Goal: Task Accomplishment & Management: Manage account settings

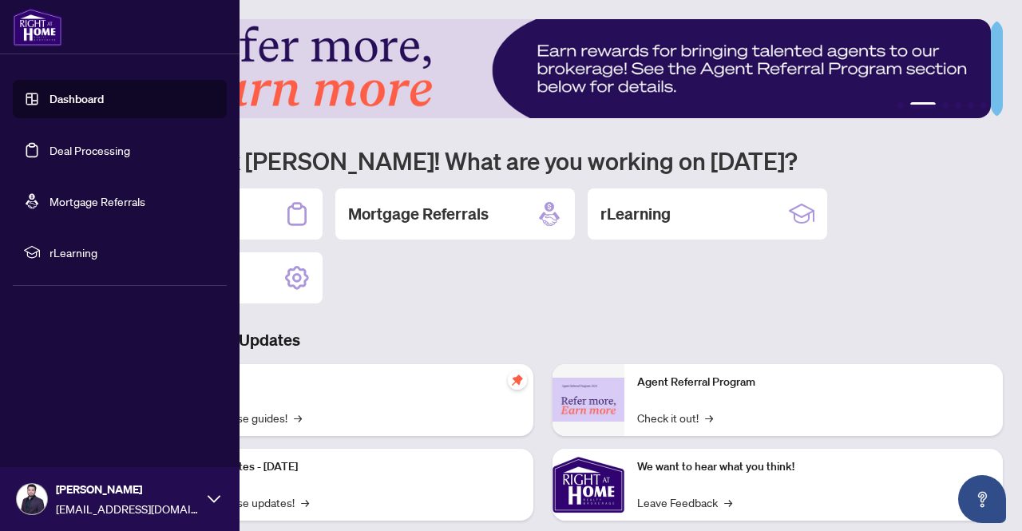
click at [50, 106] on link "Dashboard" at bounding box center [77, 99] width 54 height 14
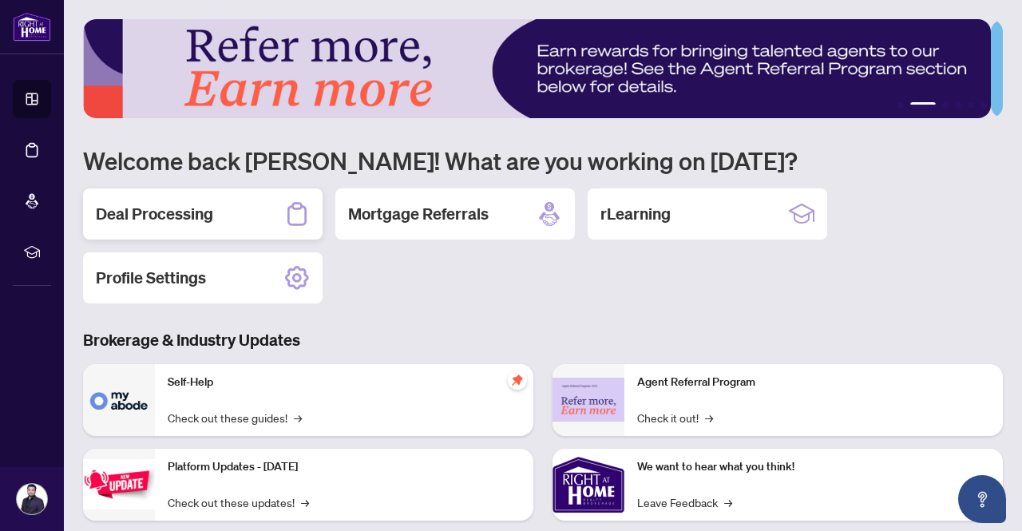
click at [200, 220] on h2 "Deal Processing" at bounding box center [154, 214] width 117 height 22
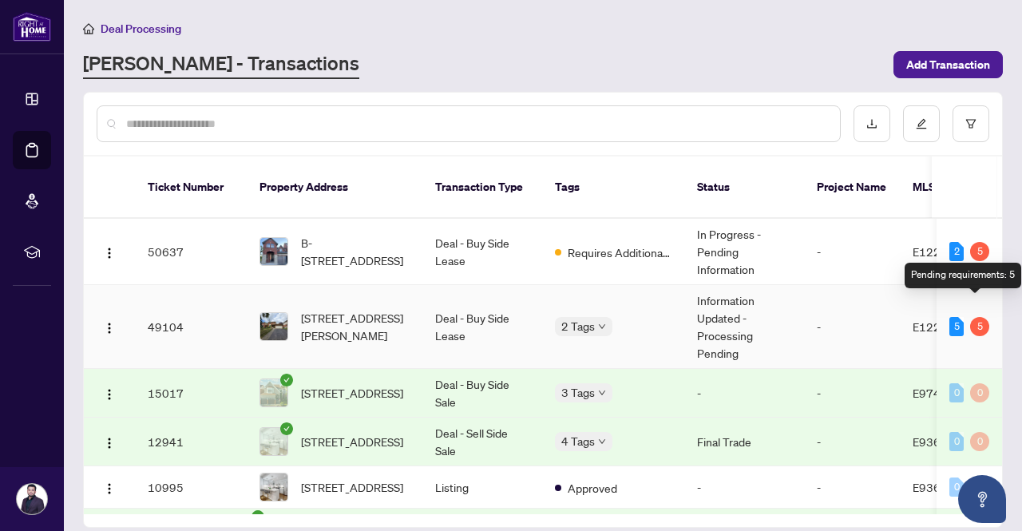
click at [978, 317] on div "5" at bounding box center [979, 326] width 19 height 19
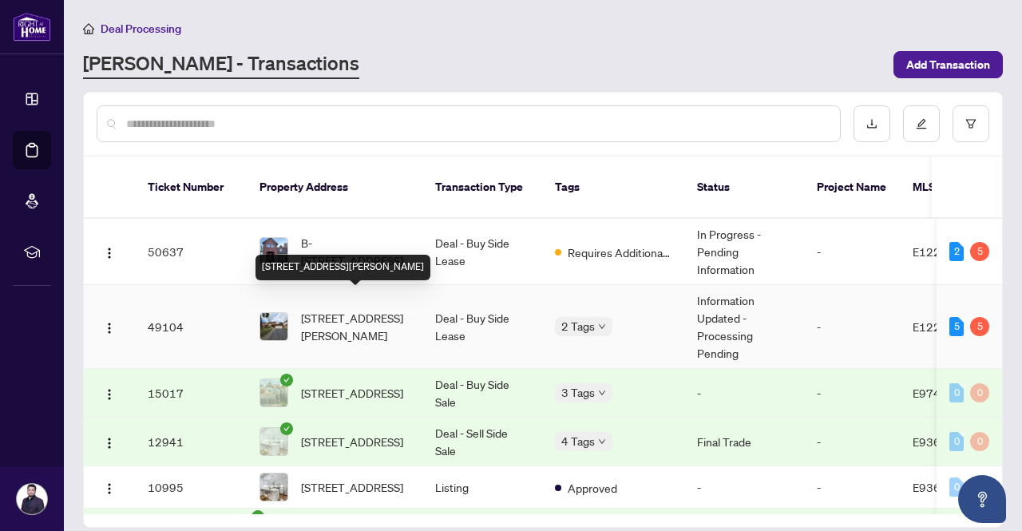
click at [349, 314] on span "[STREET_ADDRESS][PERSON_NAME]" at bounding box center [355, 326] width 109 height 35
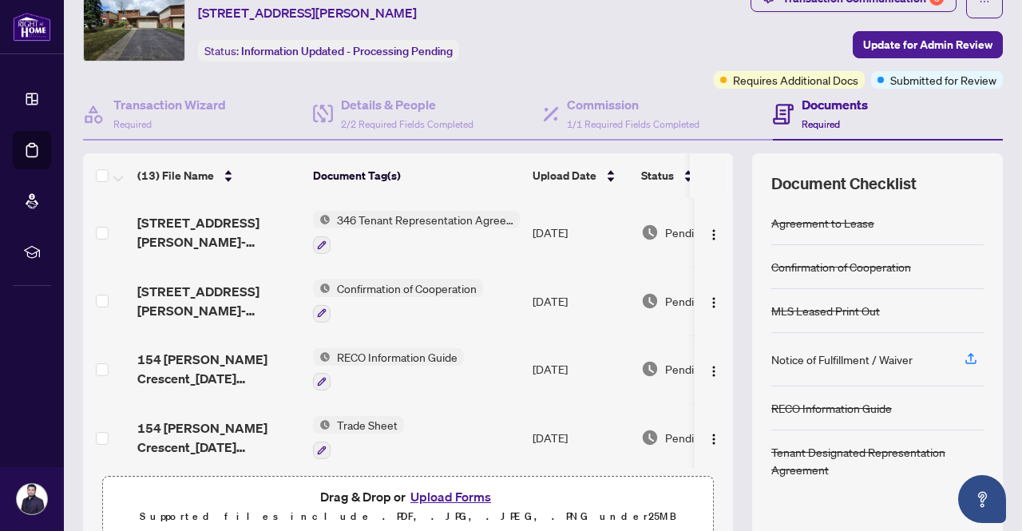
scroll to position [5, 0]
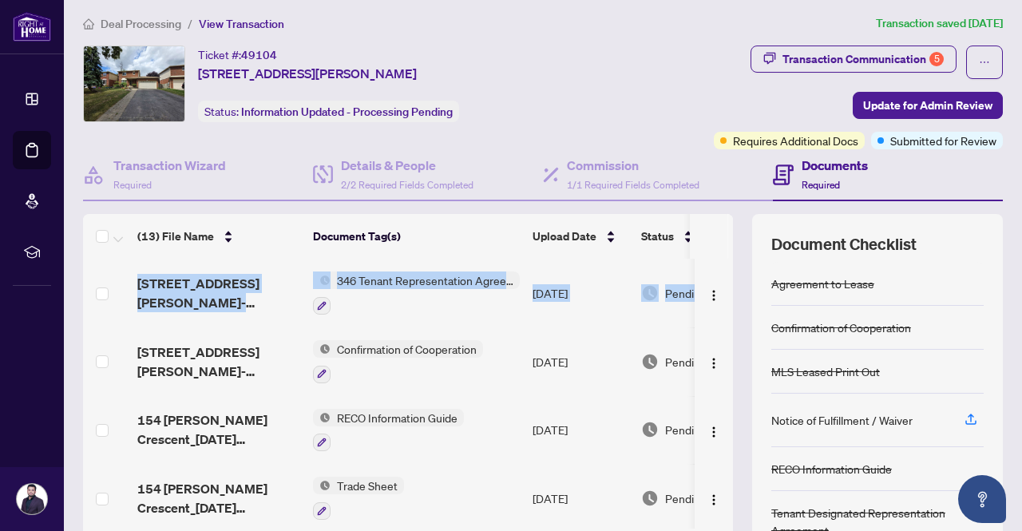
drag, startPoint x: 721, startPoint y: 295, endPoint x: 723, endPoint y: 225, distance: 69.5
click at [723, 225] on div "(13) File Name Document Tag(s) Upload Date Status 154 Melissa Crescent-final_20…" at bounding box center [543, 409] width 920 height 391
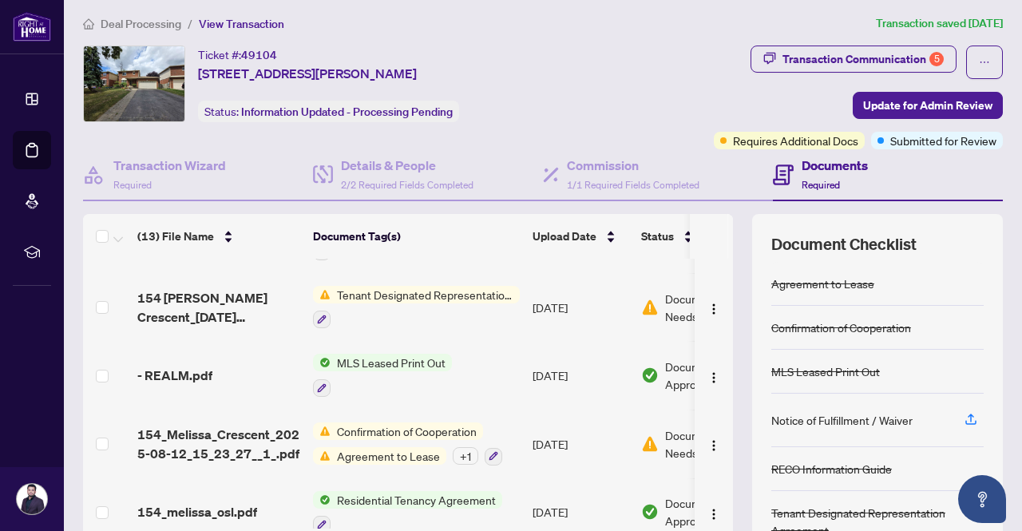
scroll to position [0, 6]
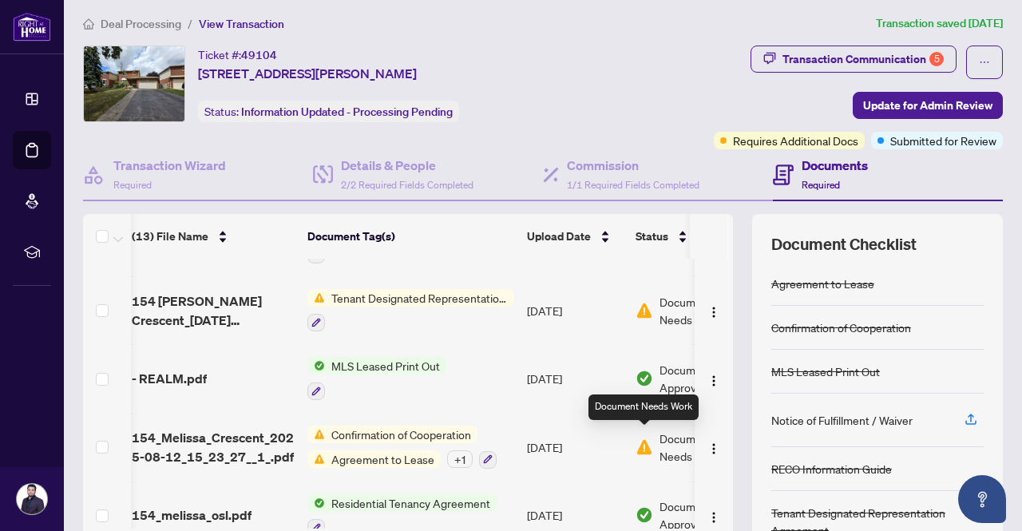
click at [644, 438] on img at bounding box center [645, 447] width 18 height 18
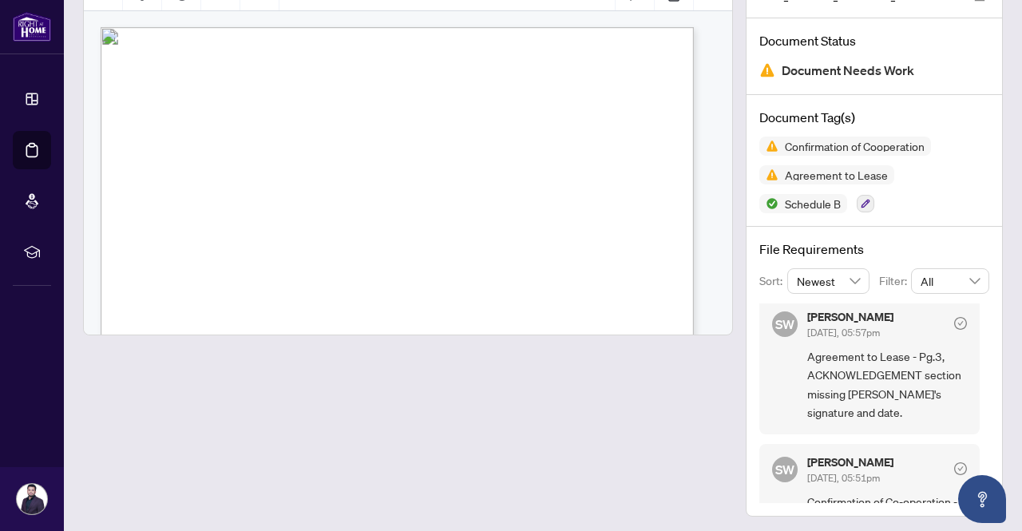
scroll to position [61, 0]
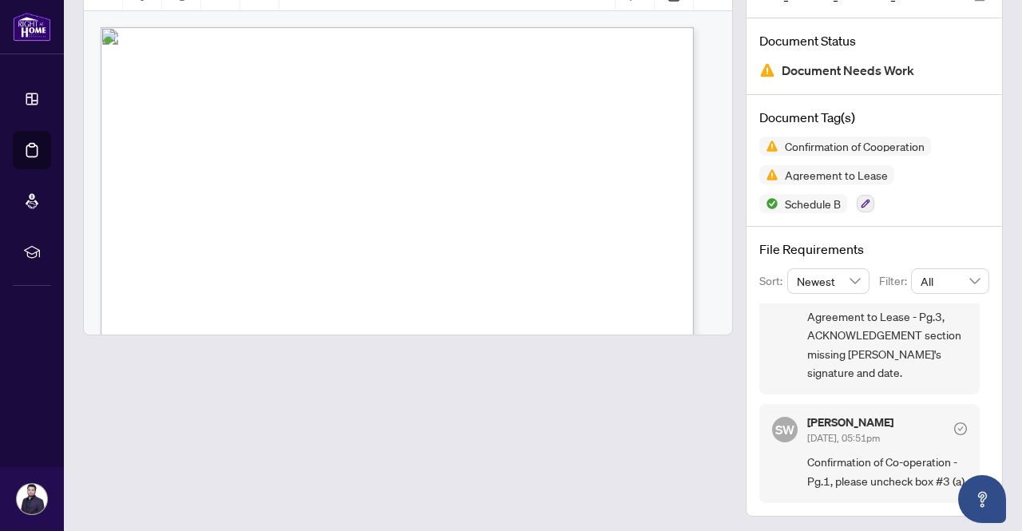
click at [939, 525] on main "Deal Processing / View Transaction / View Document View Document 154_Melissa_Cr…" at bounding box center [543, 265] width 958 height 531
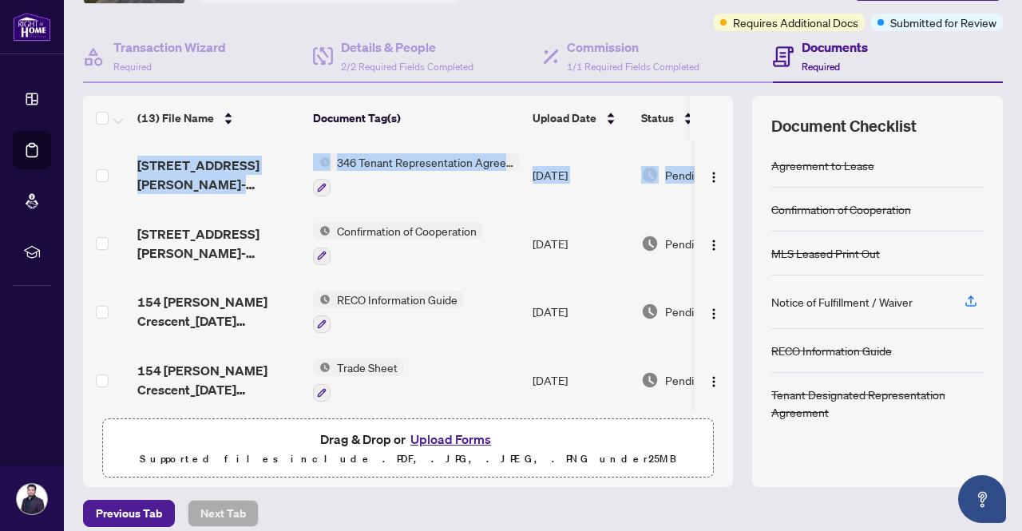
drag, startPoint x: 715, startPoint y: 200, endPoint x: 715, endPoint y: 127, distance: 73.5
click at [715, 127] on div "(13) File Name Document Tag(s) Upload Date Status 154 Melissa Crescent-final_20…" at bounding box center [408, 253] width 650 height 315
click at [715, 127] on th at bounding box center [709, 118] width 38 height 45
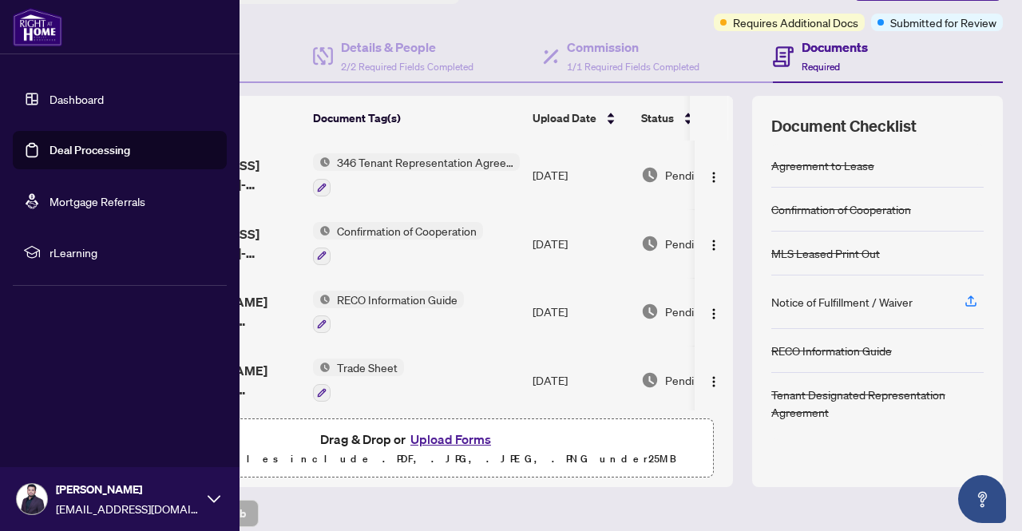
click at [75, 105] on link "Dashboard" at bounding box center [77, 99] width 54 height 14
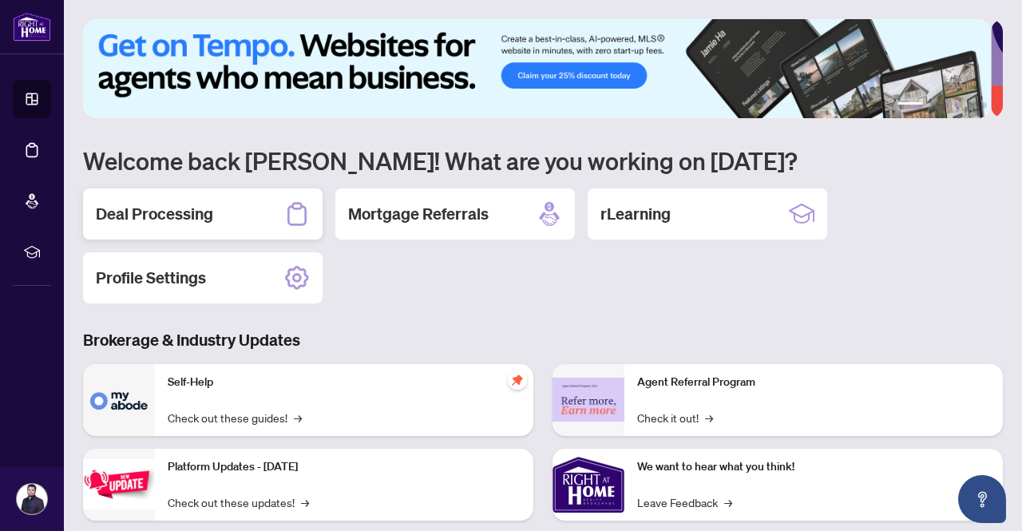
click at [194, 209] on h2 "Deal Processing" at bounding box center [154, 214] width 117 height 22
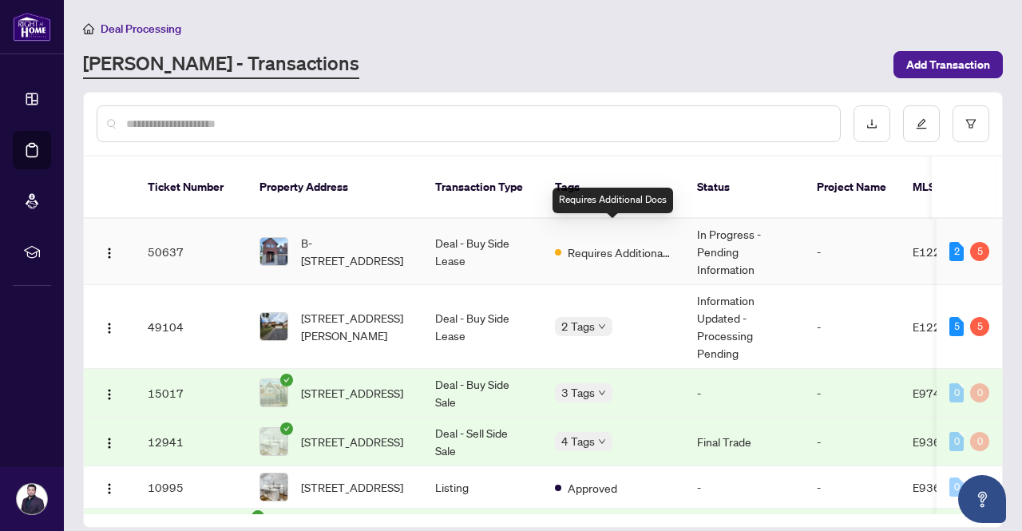
click at [595, 244] on span "Requires Additional Docs" at bounding box center [620, 253] width 104 height 18
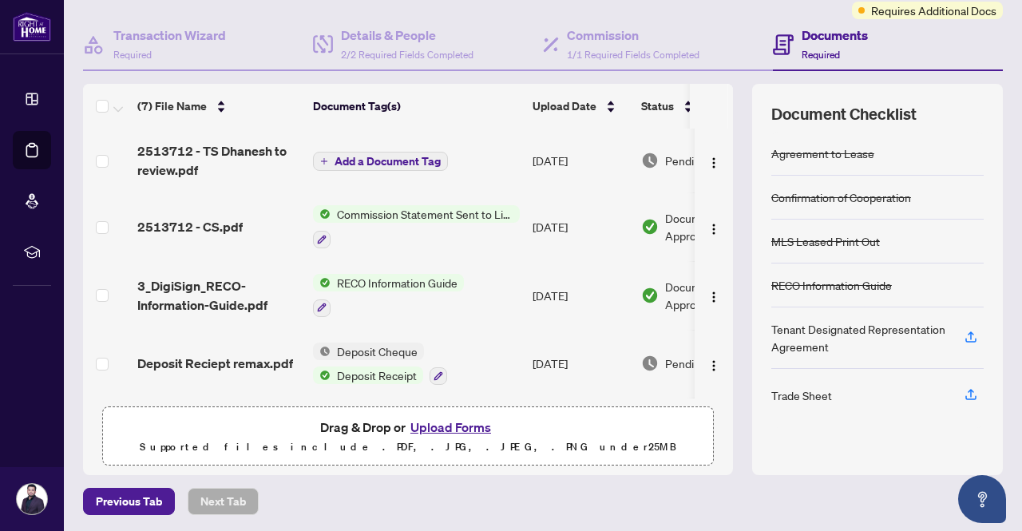
scroll to position [94, 0]
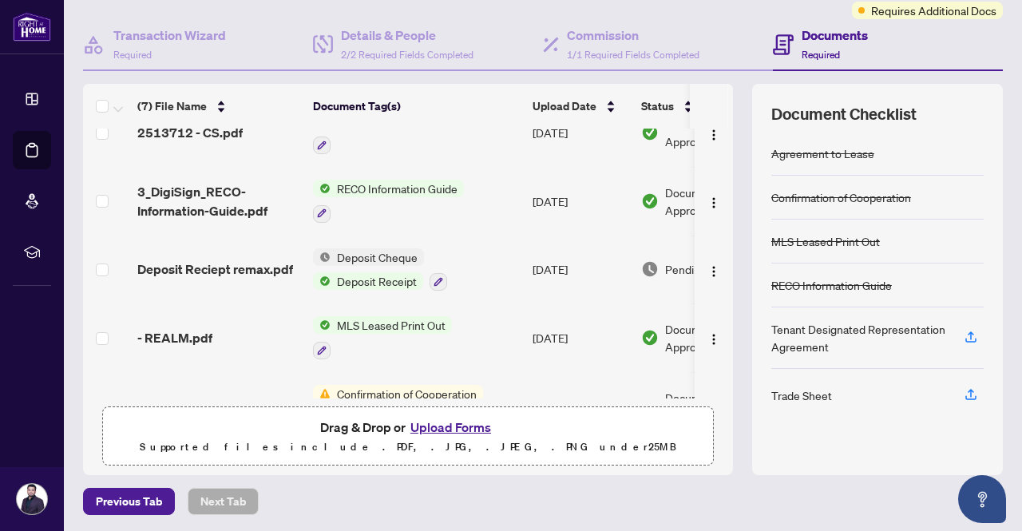
click at [753, 291] on div "Document Checklist Agreement to Lease Confirmation of Cooperation MLS Leased Pr…" at bounding box center [877, 279] width 251 height 391
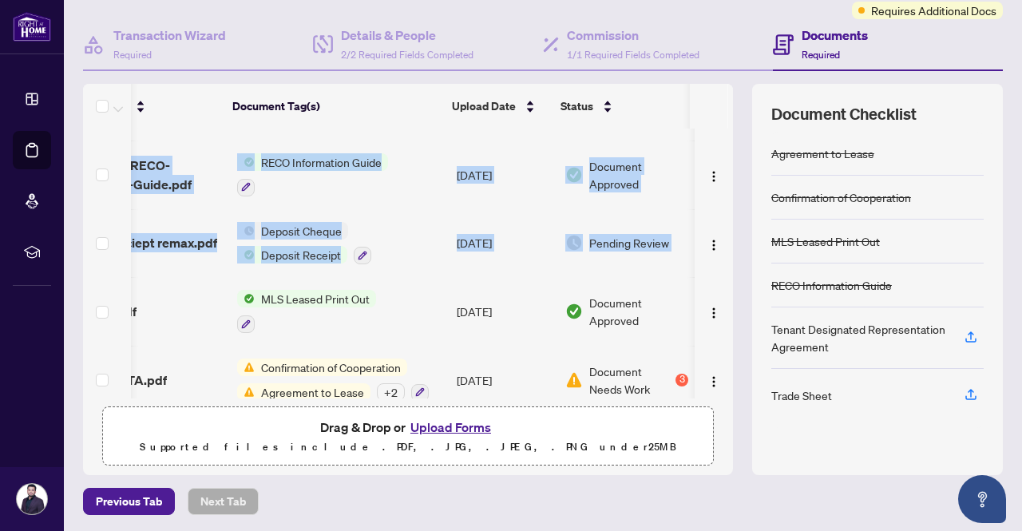
scroll to position [0, 93]
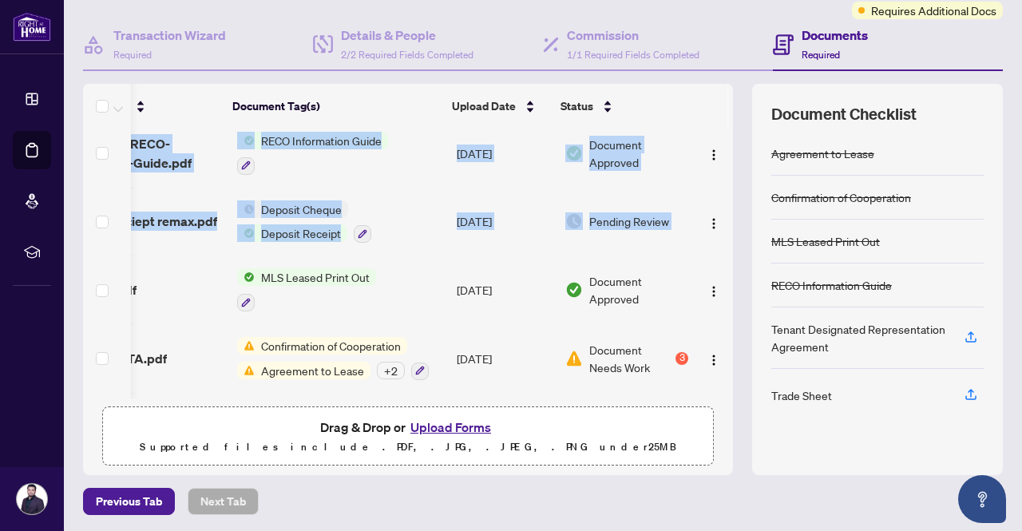
drag, startPoint x: 712, startPoint y: 297, endPoint x: 719, endPoint y: 383, distance: 86.5
click at [719, 383] on div "2513712 - TS Dhanesh to review.pdf Add a Document Tag Aug/28/2025 Pending Revie…" at bounding box center [408, 264] width 650 height 270
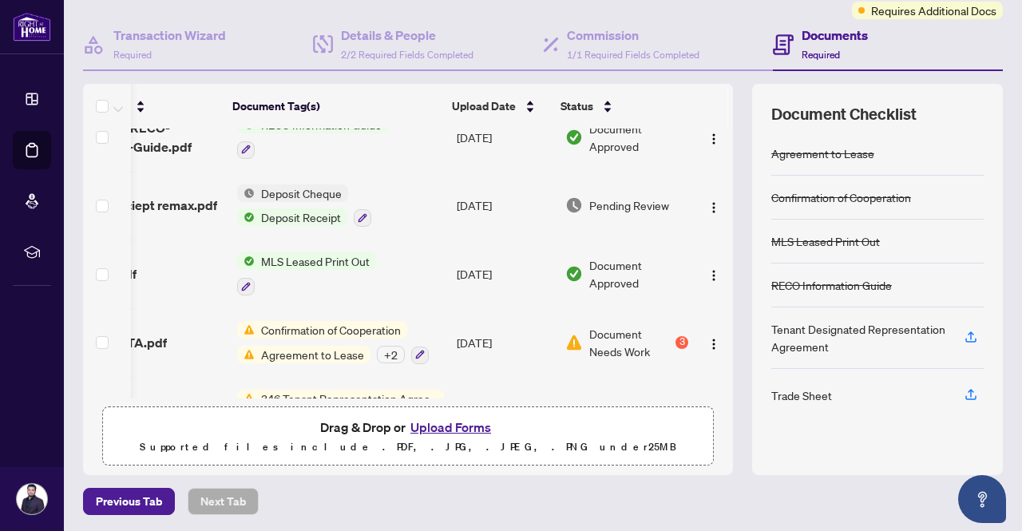
click at [618, 505] on div "Previous Tab Next Tab" at bounding box center [543, 501] width 920 height 27
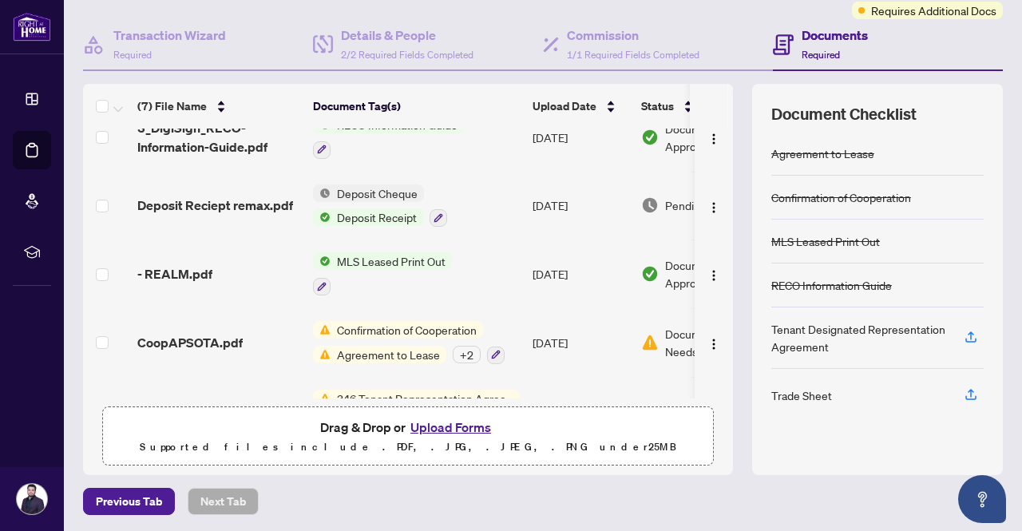
scroll to position [206, 0]
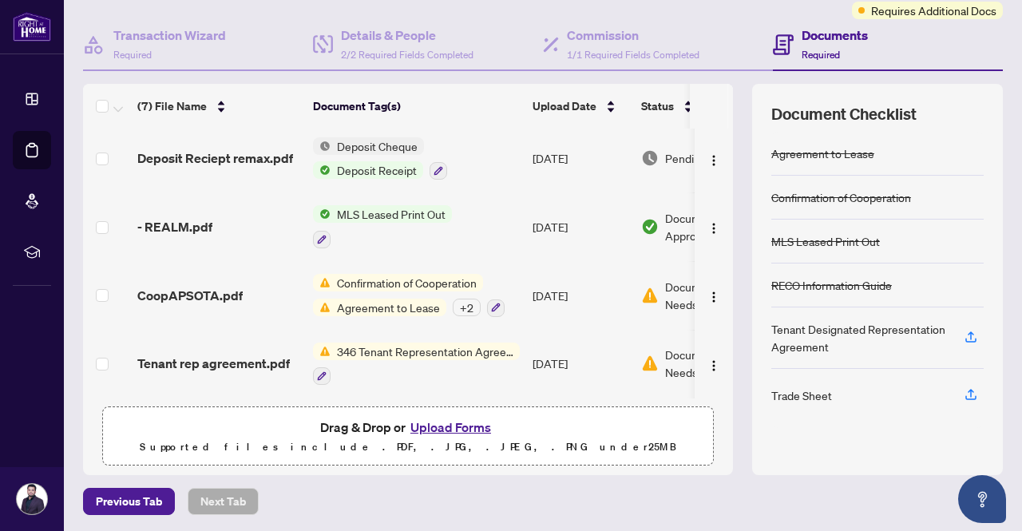
click at [476, 348] on span "346 Tenant Representation Agreement - Authority for Lease or Purchase" at bounding box center [425, 352] width 189 height 18
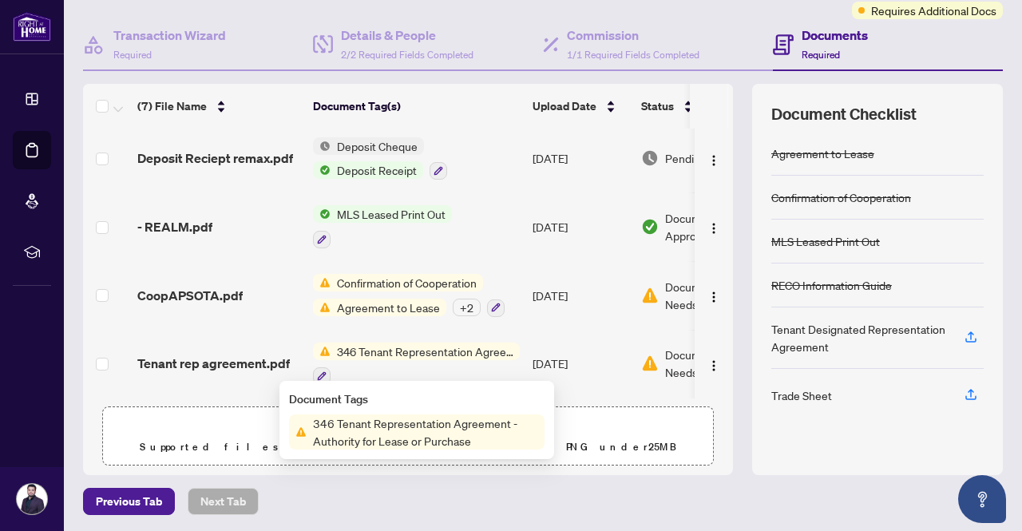
click at [487, 432] on span "346 Tenant Representation Agreement - Authority for Lease or Purchase" at bounding box center [426, 431] width 238 height 35
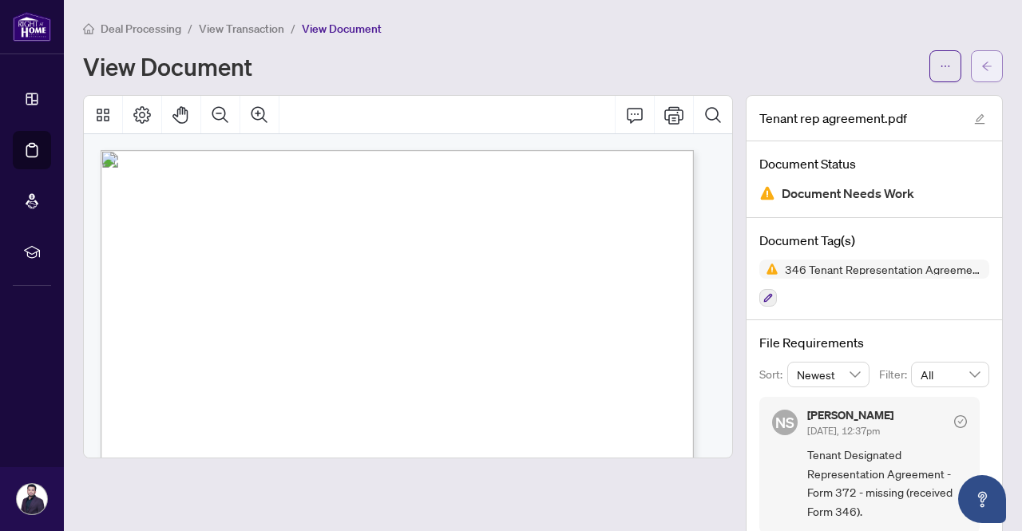
click at [981, 61] on icon "arrow-left" at bounding box center [986, 66] width 11 height 11
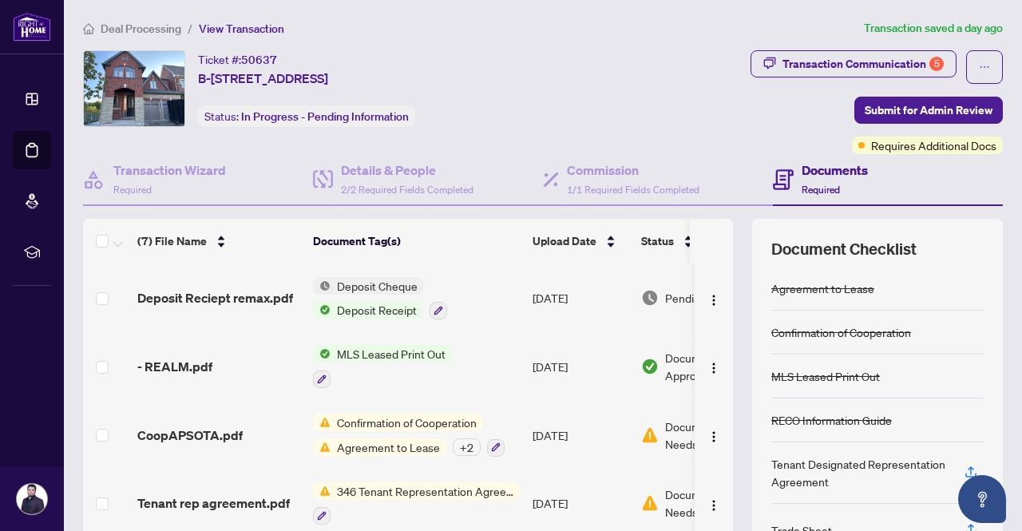
scroll to position [206, 0]
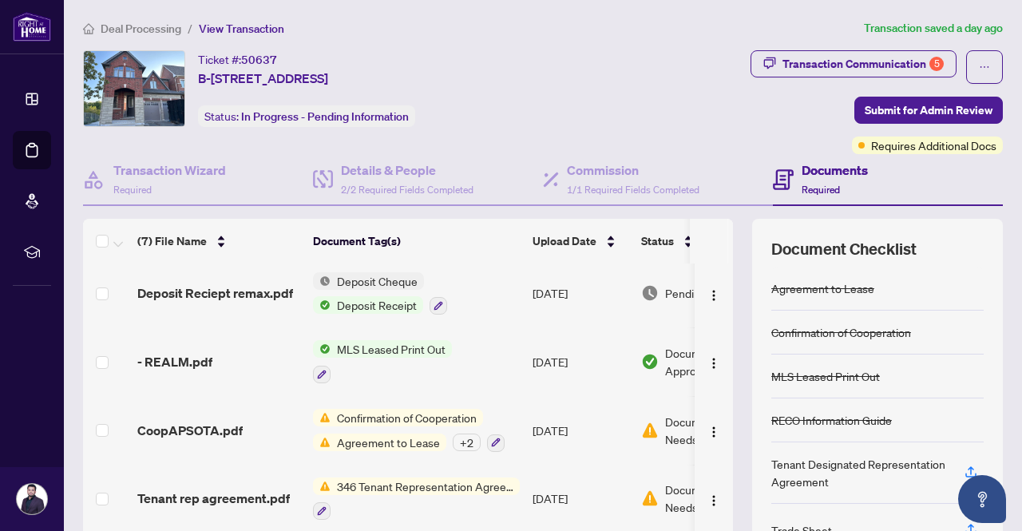
click at [402, 437] on span "Agreement to Lease" at bounding box center [389, 443] width 116 height 18
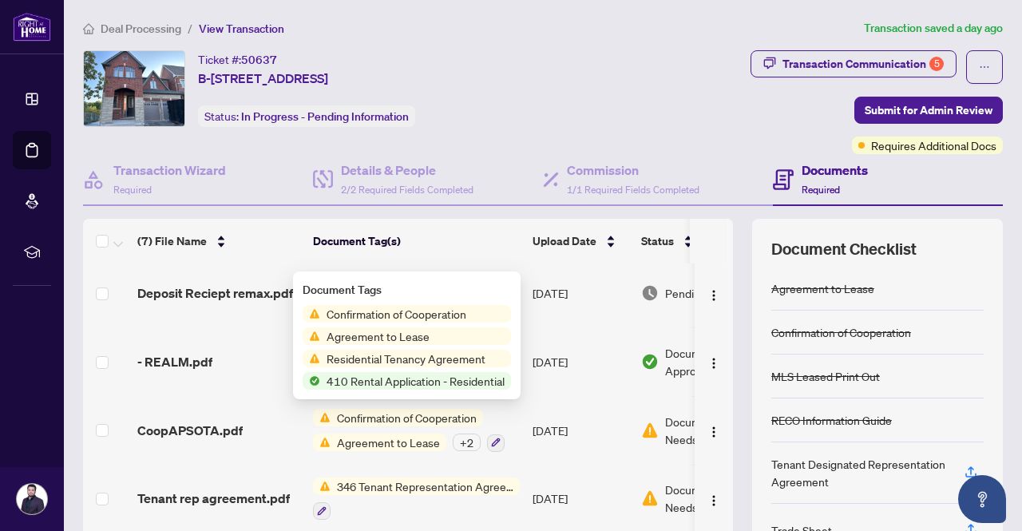
click at [402, 437] on span "Agreement to Lease" at bounding box center [389, 443] width 116 height 18
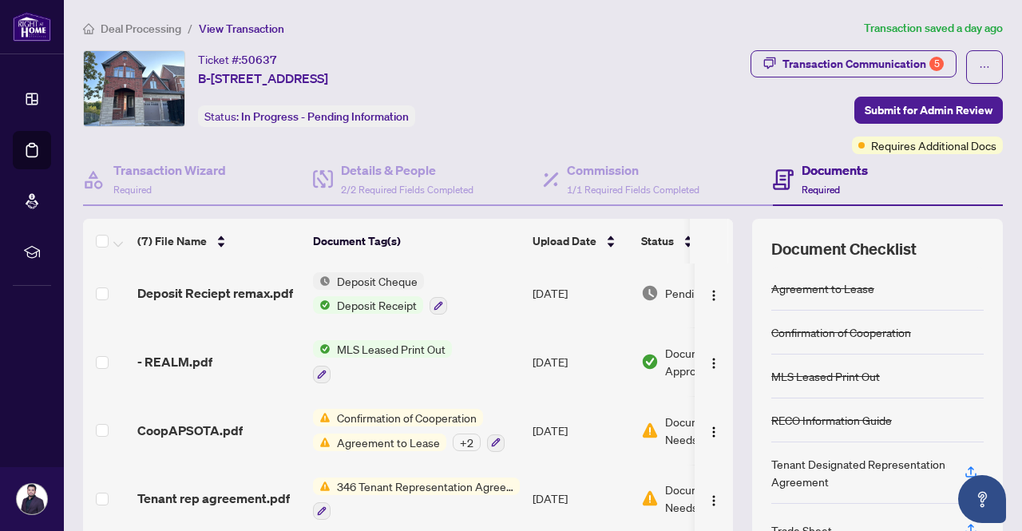
scroll to position [0, 0]
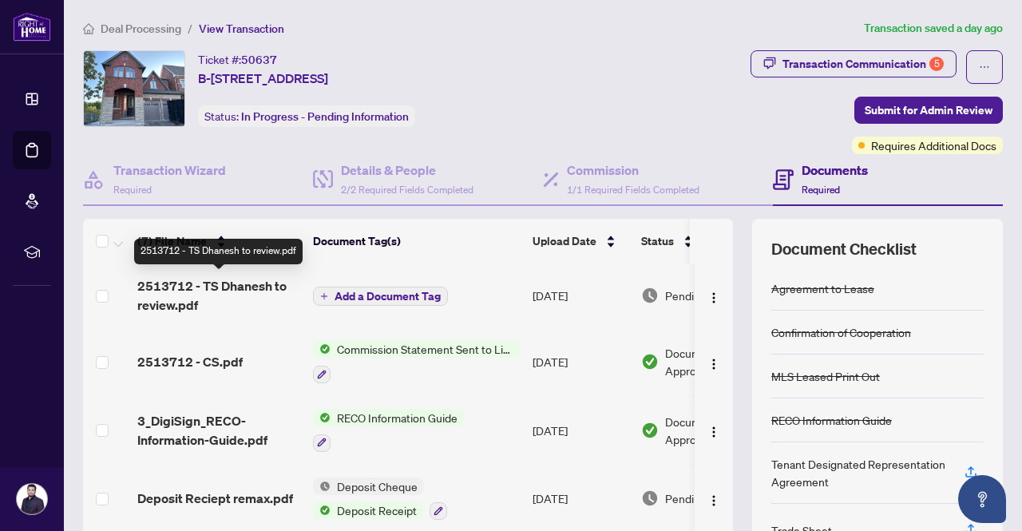
click at [220, 283] on span "2513712 - TS Dhanesh to review.pdf" at bounding box center [218, 295] width 163 height 38
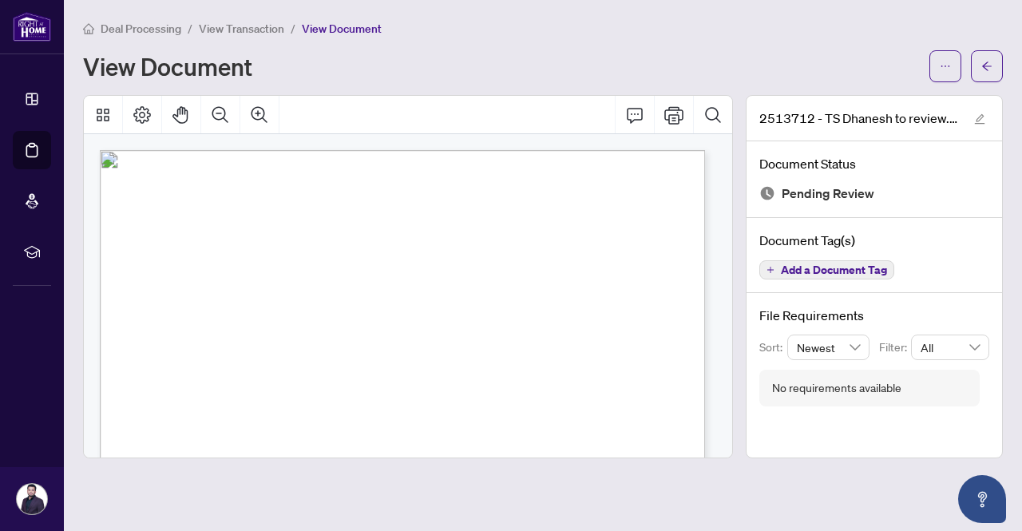
click at [738, 279] on div at bounding box center [408, 276] width 663 height 363
click at [250, 22] on span "View Transaction" at bounding box center [241, 29] width 85 height 14
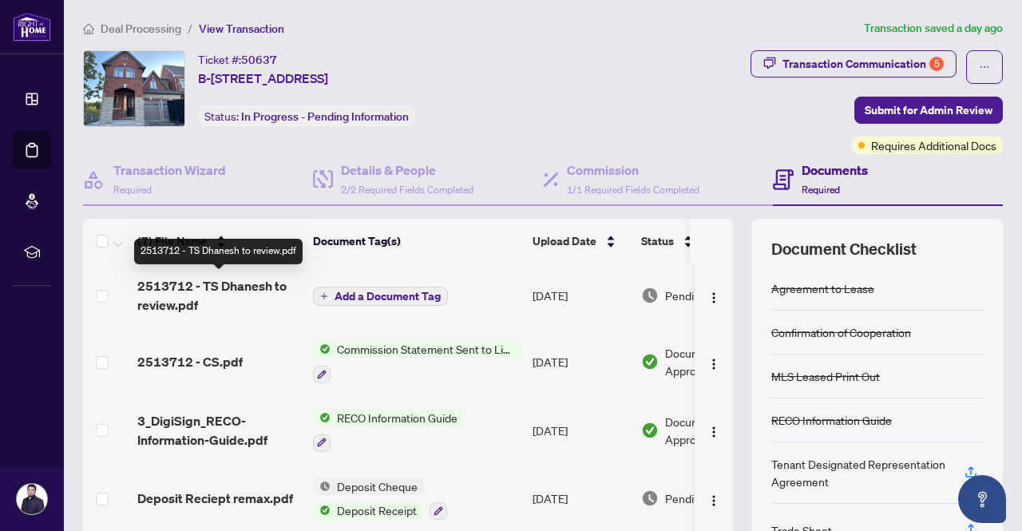
click at [224, 287] on span "2513712 - TS Dhanesh to review.pdf" at bounding box center [218, 295] width 163 height 38
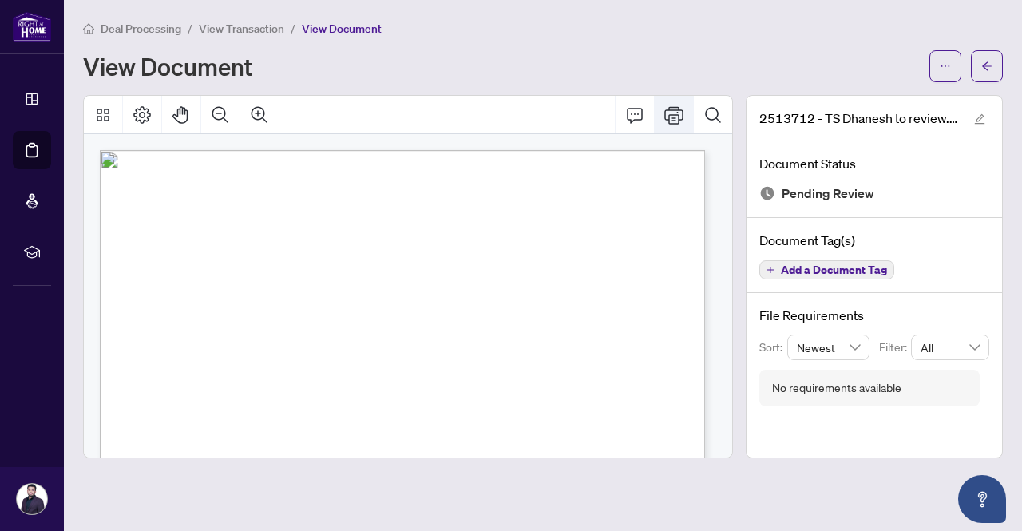
click at [675, 113] on icon "Print" at bounding box center [673, 114] width 19 height 19
click at [152, 27] on span "Deal Processing" at bounding box center [141, 29] width 81 height 14
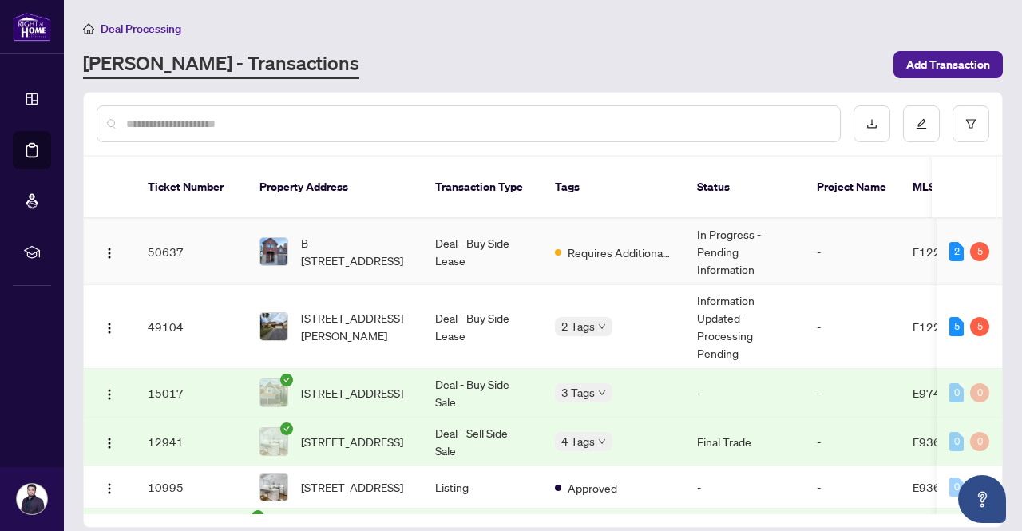
click at [418, 234] on td "B-2492 ORCHESTRATE (BSMT) Dr, Oshawa, Ontario L1L 0R3, Canada" at bounding box center [335, 252] width 176 height 66
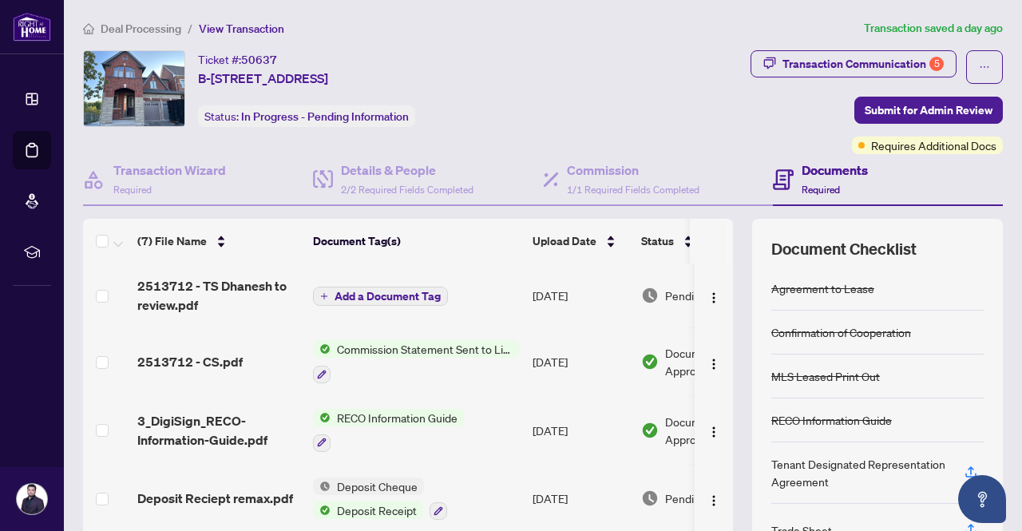
click at [715, 236] on th at bounding box center [709, 241] width 38 height 45
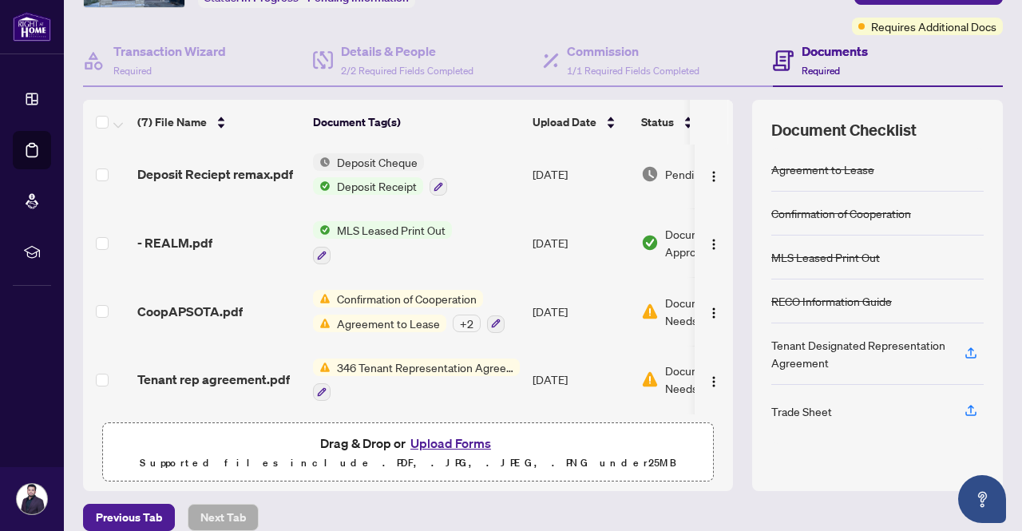
scroll to position [135, 0]
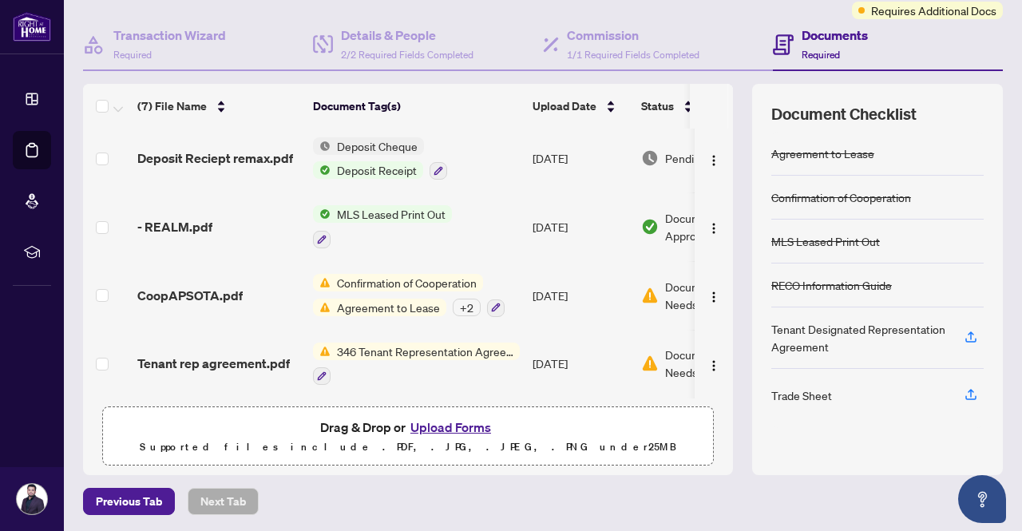
click at [441, 425] on button "Upload Forms" at bounding box center [451, 427] width 90 height 21
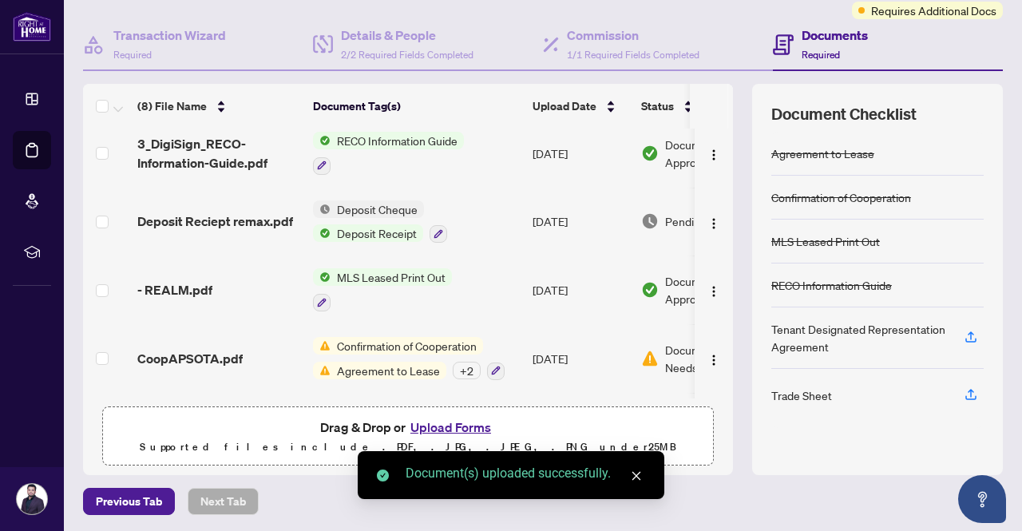
scroll to position [0, 0]
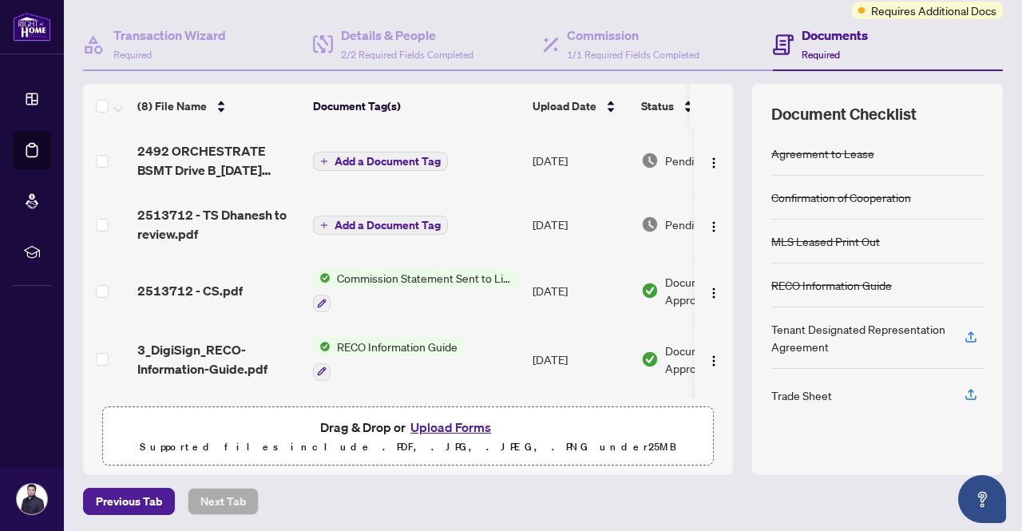
click at [425, 156] on span "Add a Document Tag" at bounding box center [388, 161] width 106 height 11
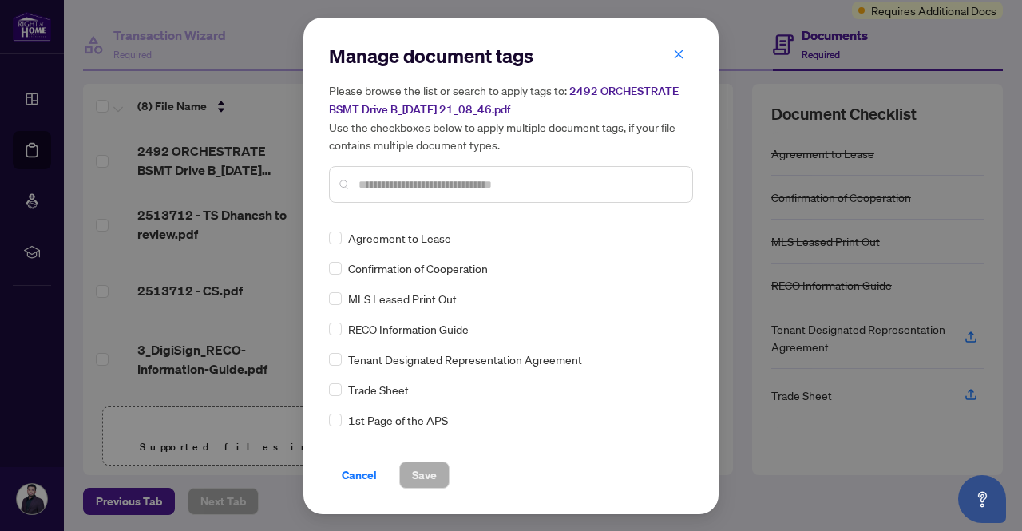
click at [426, 218] on div "Manage document tags Please browse the list or search to apply tags to: 2492 OR…" at bounding box center [511, 266] width 364 height 446
click at [428, 181] on input "text" at bounding box center [518, 185] width 321 height 18
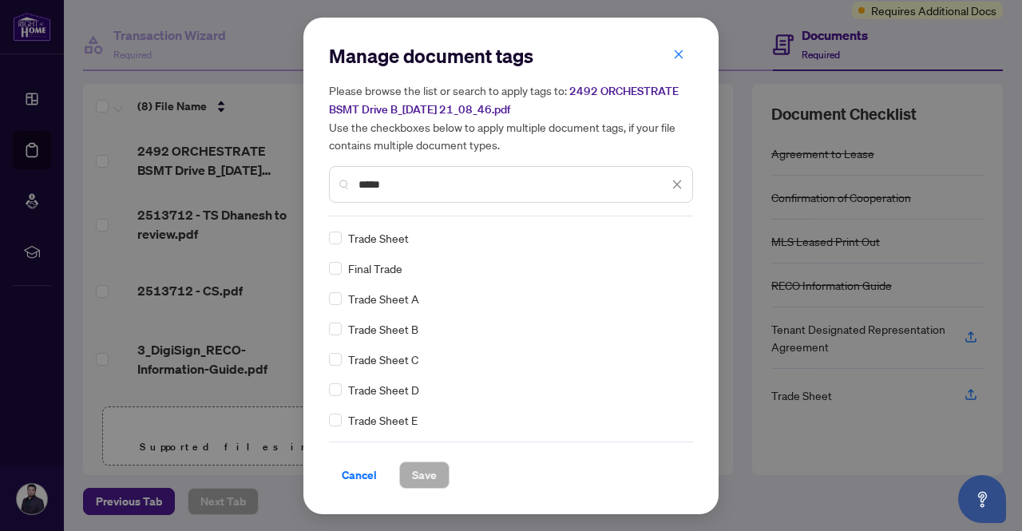
type input "*****"
click at [335, 234] on div "Trade Sheet" at bounding box center [506, 238] width 354 height 18
click at [417, 468] on span "Save" at bounding box center [424, 475] width 25 height 26
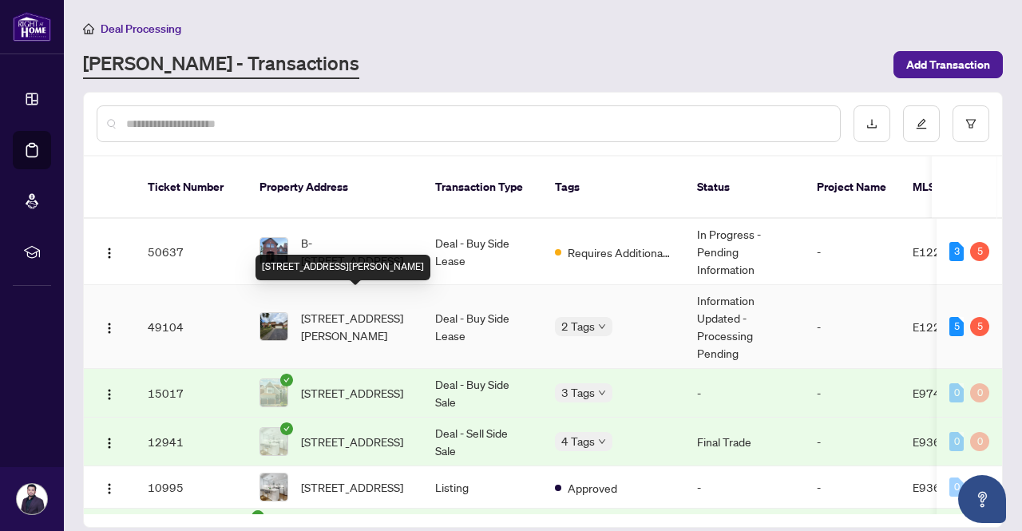
click at [350, 309] on span "154 Melissa Cres, Whitby, Ontario L1N 8G5, Canada" at bounding box center [355, 326] width 109 height 35
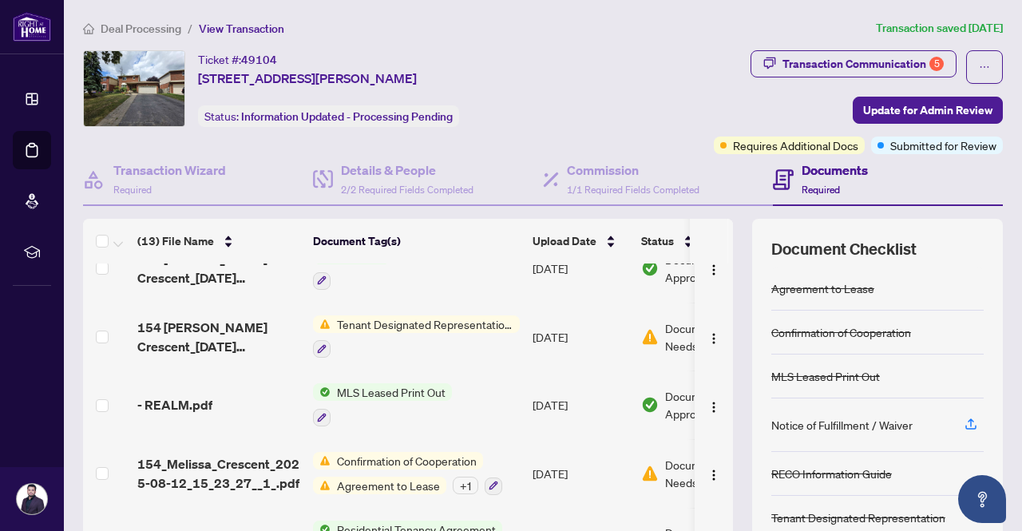
scroll to position [438, 0]
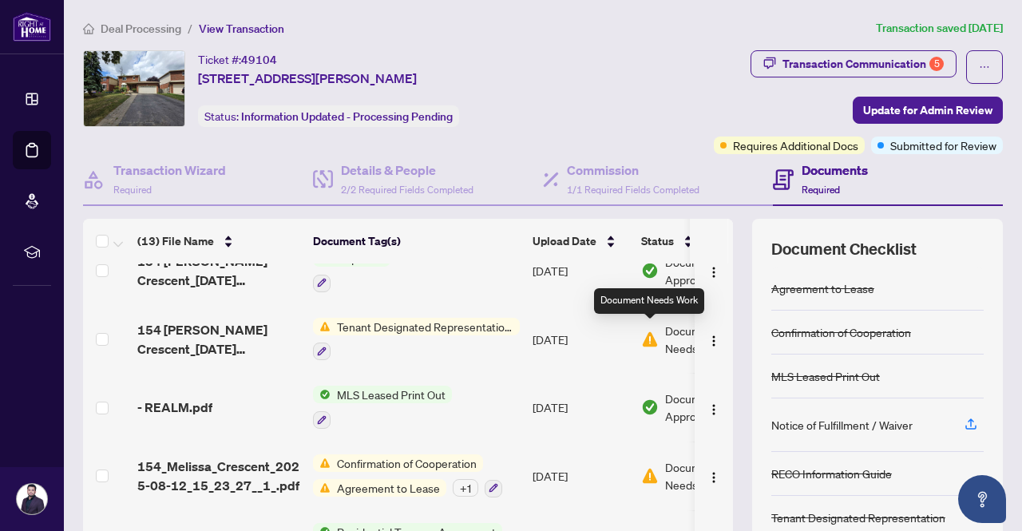
click at [651, 331] on img at bounding box center [650, 340] width 18 height 18
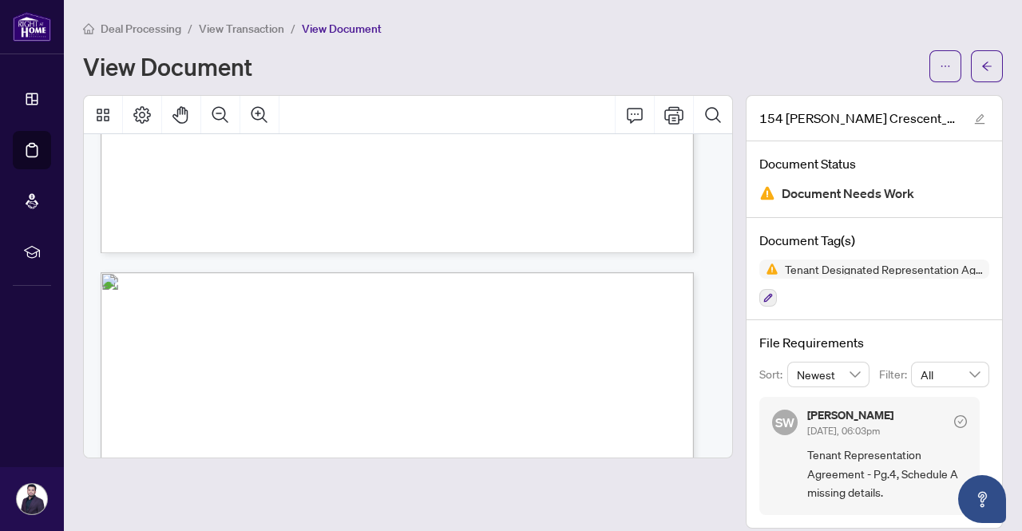
scroll to position [1966, 0]
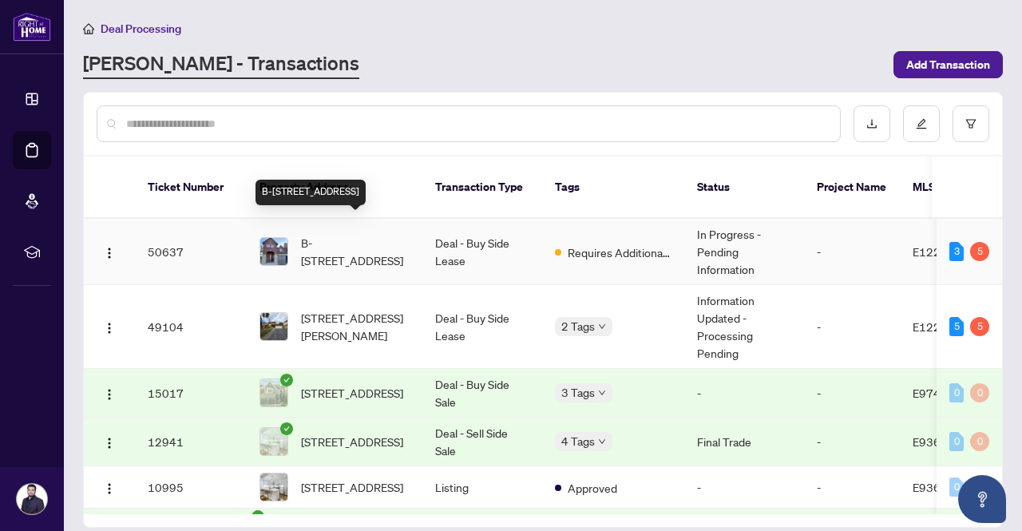
click at [367, 234] on span "B-2492 ORCHESTRATE (BSMT) Dr, Oshawa, Ontario L1L 0R3, Canada" at bounding box center [355, 251] width 109 height 35
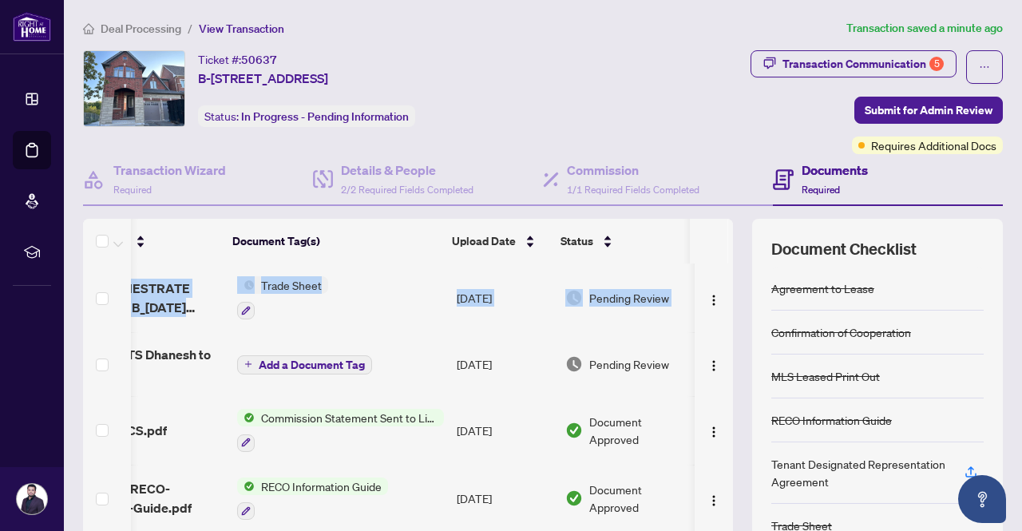
scroll to position [0, 93]
drag, startPoint x: 714, startPoint y: 295, endPoint x: 728, endPoint y: 410, distance: 115.9
click at [728, 410] on div "(8) File Name Document Tag(s) Upload Date Status 2492 ORCHESTRATE BSMT Drive B_…" at bounding box center [543, 414] width 920 height 391
click at [695, 235] on th at bounding box center [709, 241] width 38 height 45
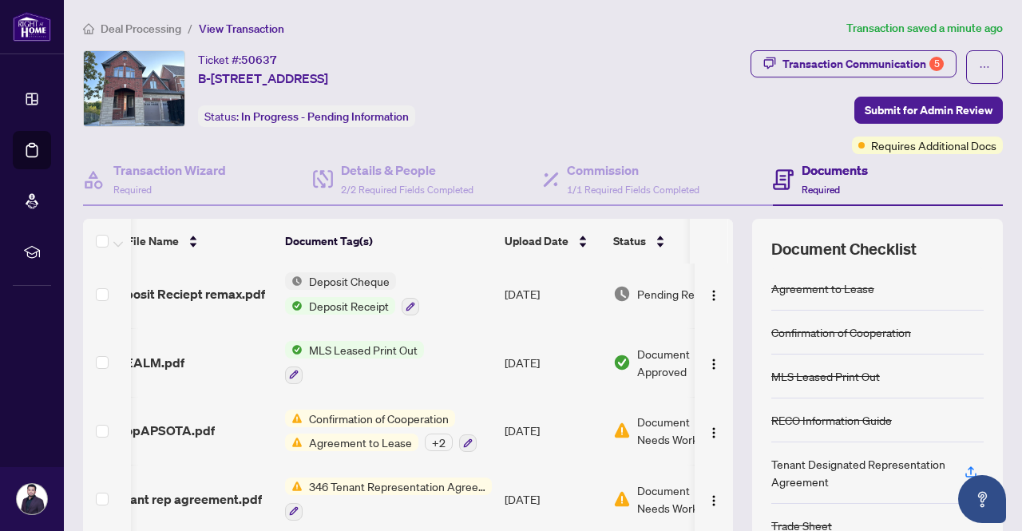
scroll to position [0, 0]
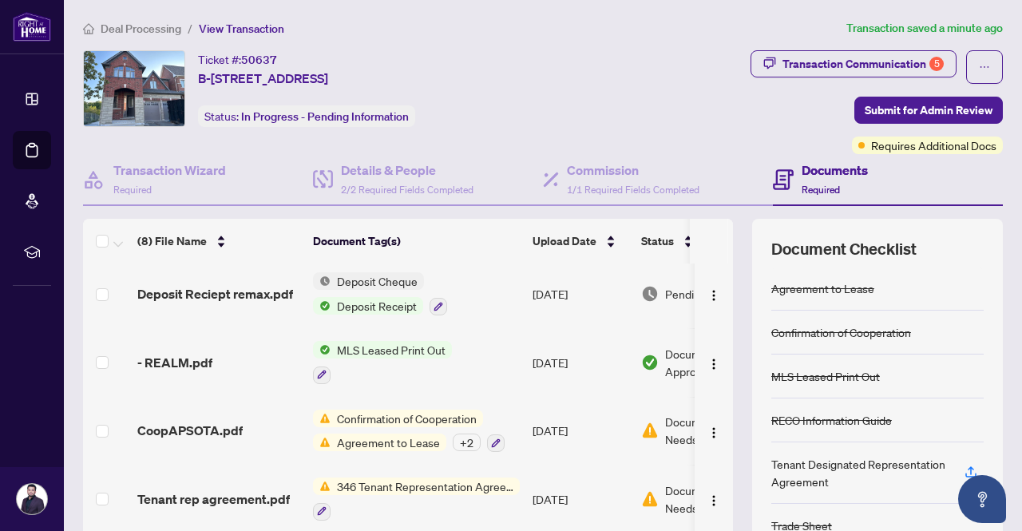
click at [663, 497] on div "Document Needs Work 1" at bounding box center [702, 498] width 123 height 35
